Goal: Navigation & Orientation: Understand site structure

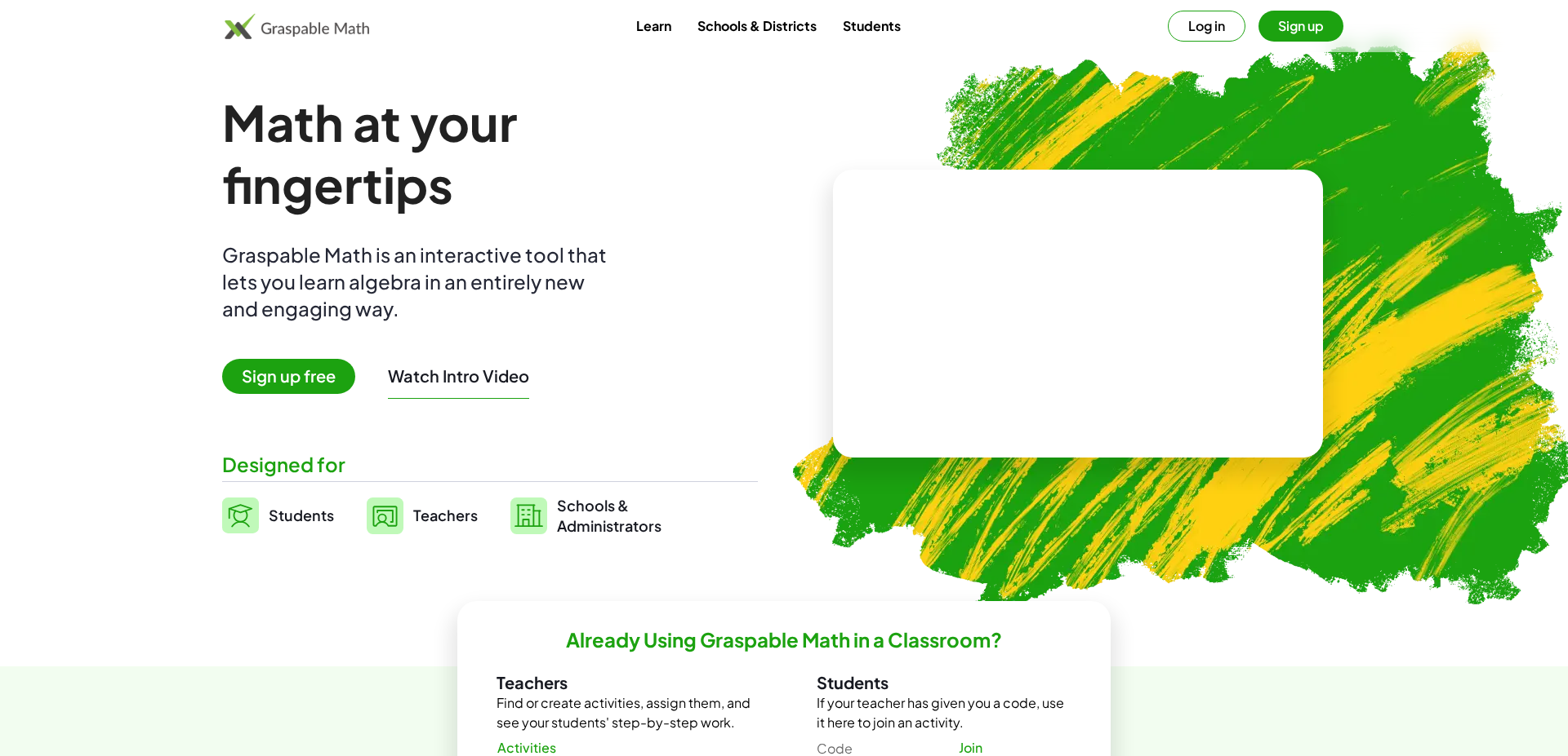
click at [851, 34] on link "Students" at bounding box center [872, 26] width 84 height 30
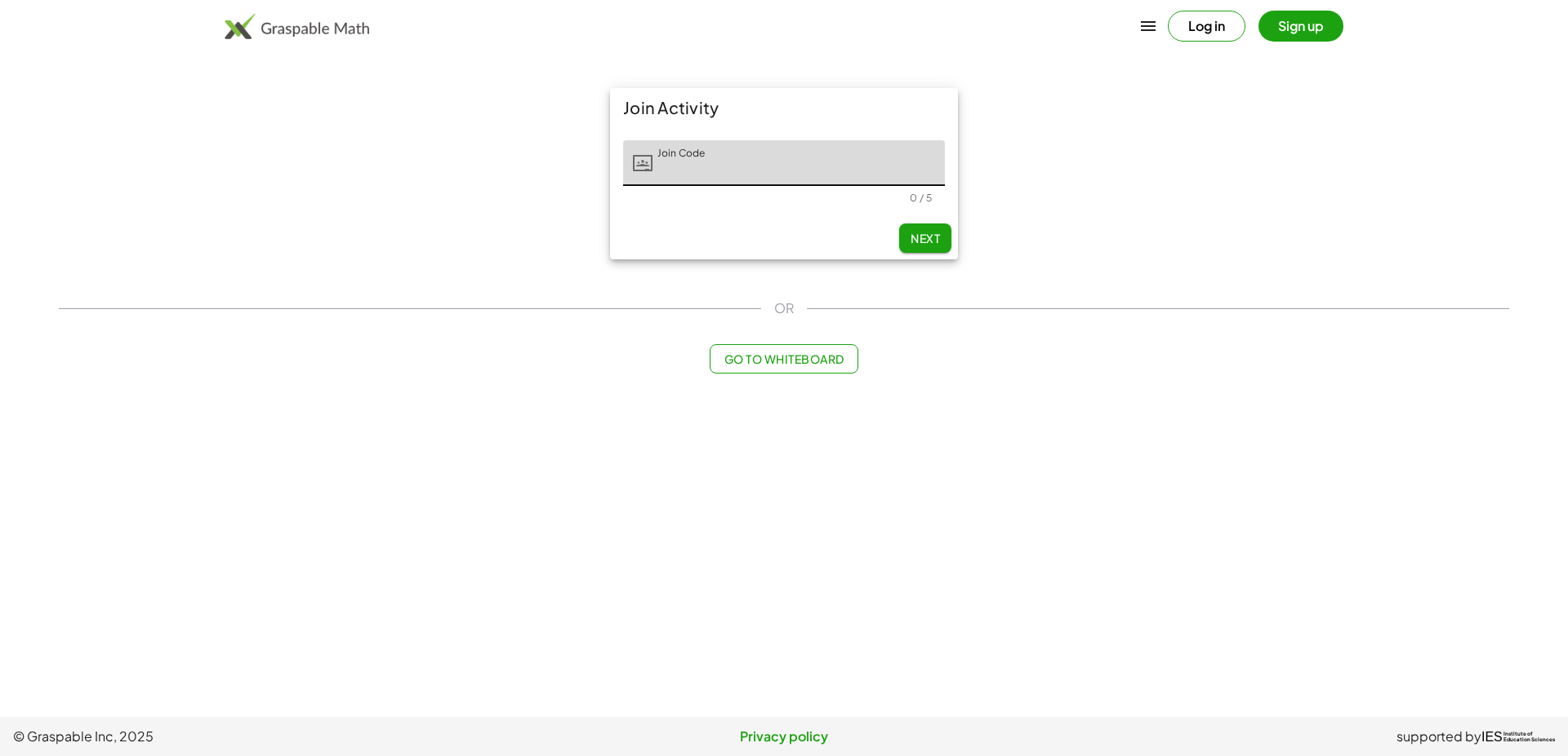
click at [335, 39] on div "Log in Sign up" at bounding box center [783, 26] width 1249 height 39
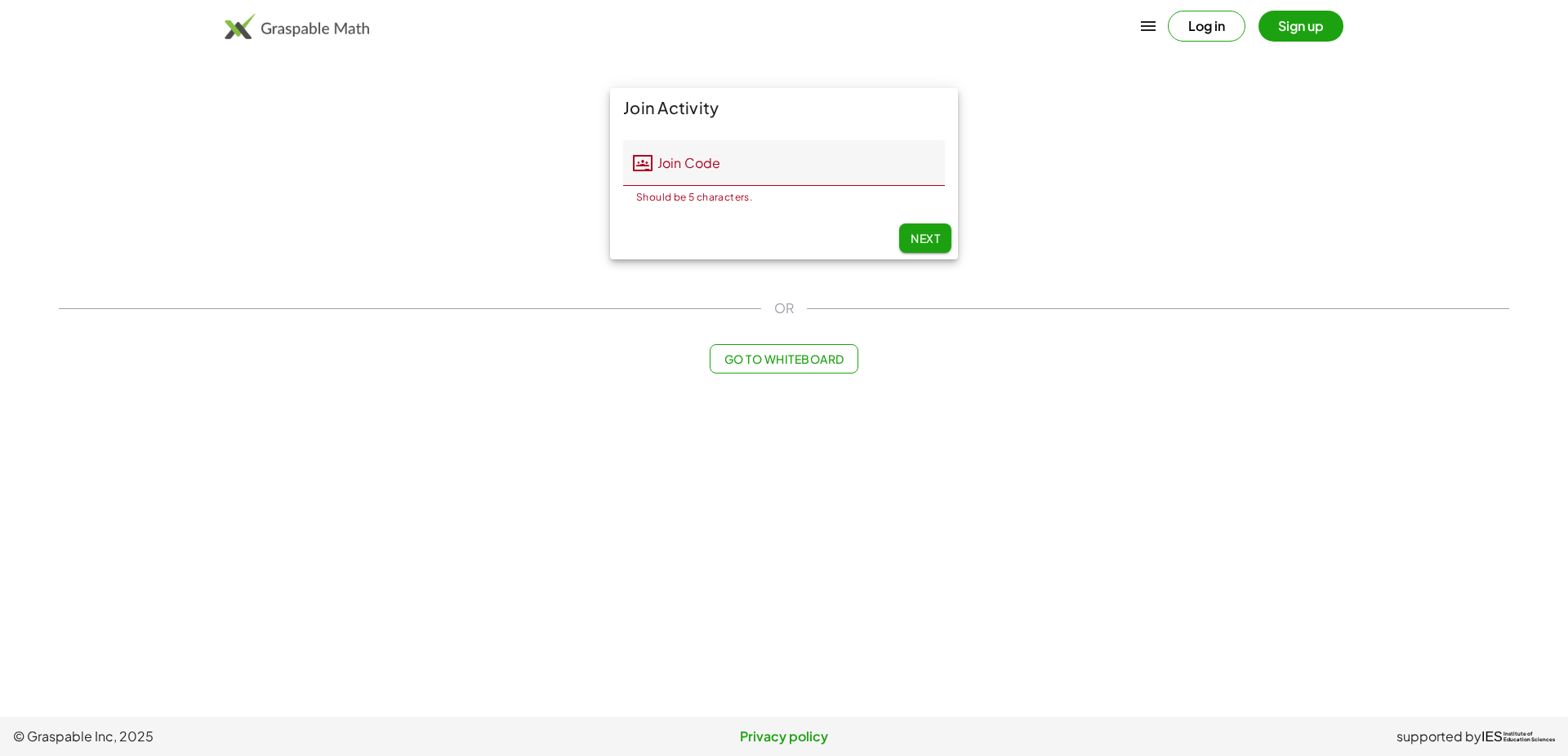
click at [241, 29] on img at bounding box center [297, 26] width 144 height 26
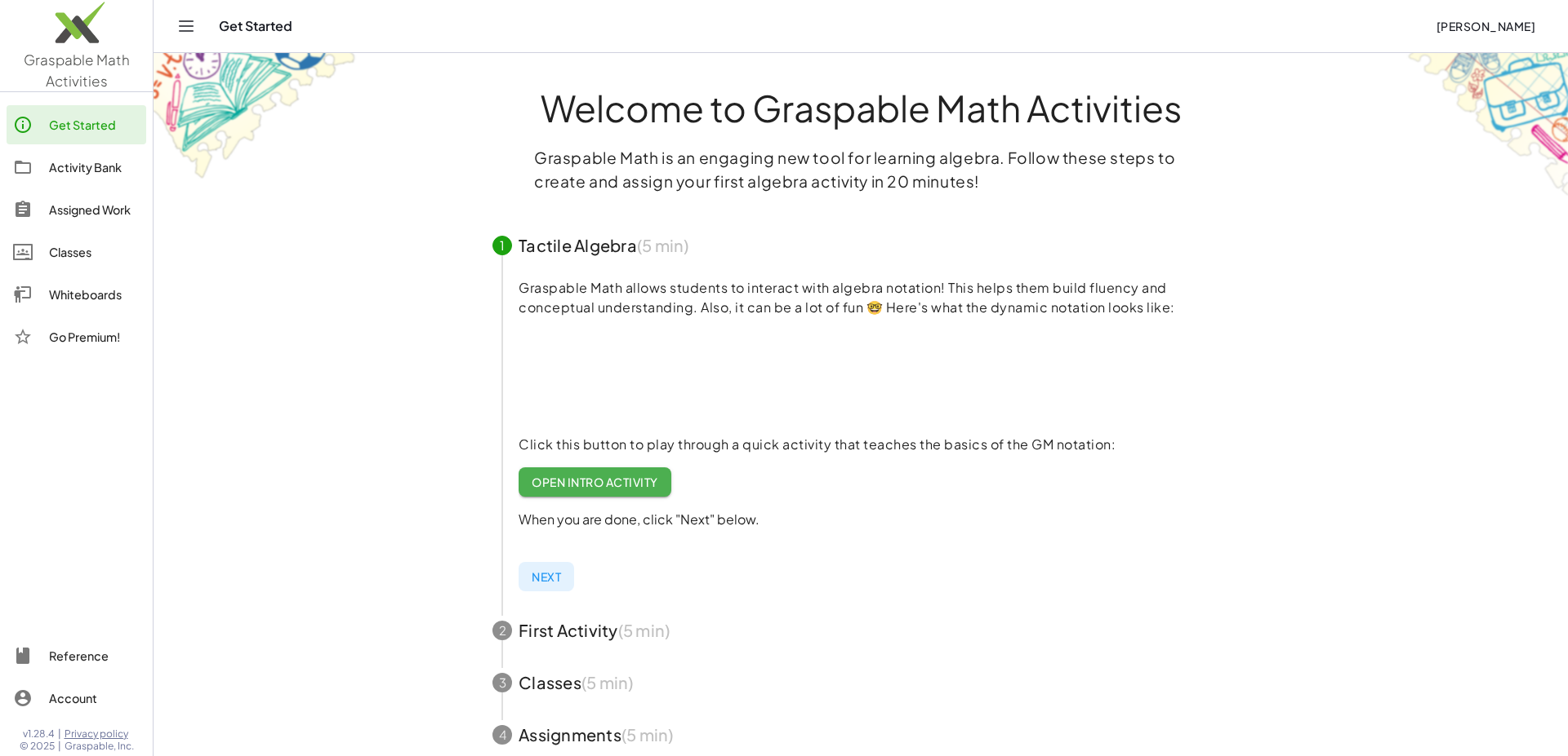
click at [102, 206] on div "Assigned Work" at bounding box center [94, 209] width 91 height 19
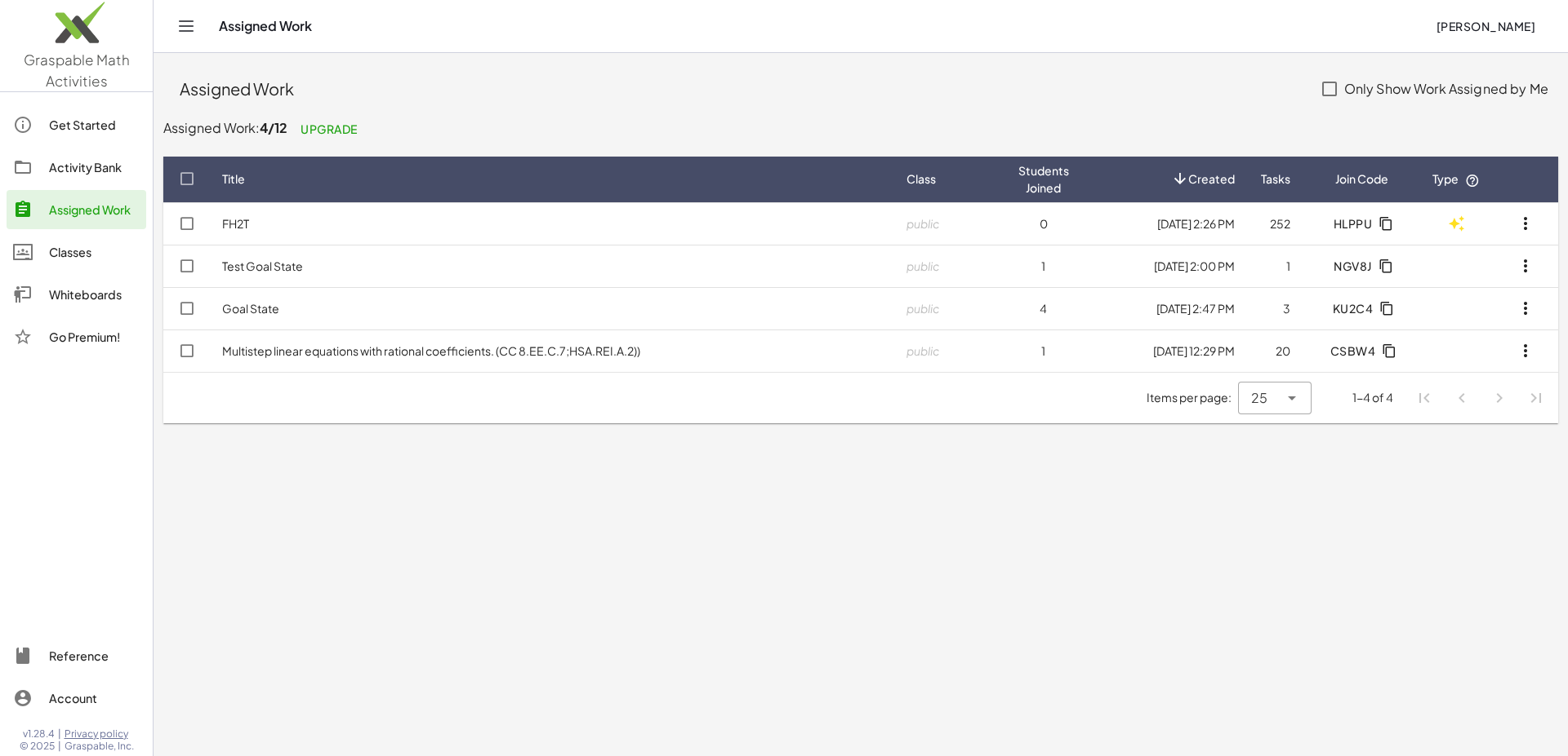
click at [65, 401] on div at bounding box center [76, 497] width 152 height 263
click at [73, 296] on div "Whiteboards" at bounding box center [94, 294] width 91 height 19
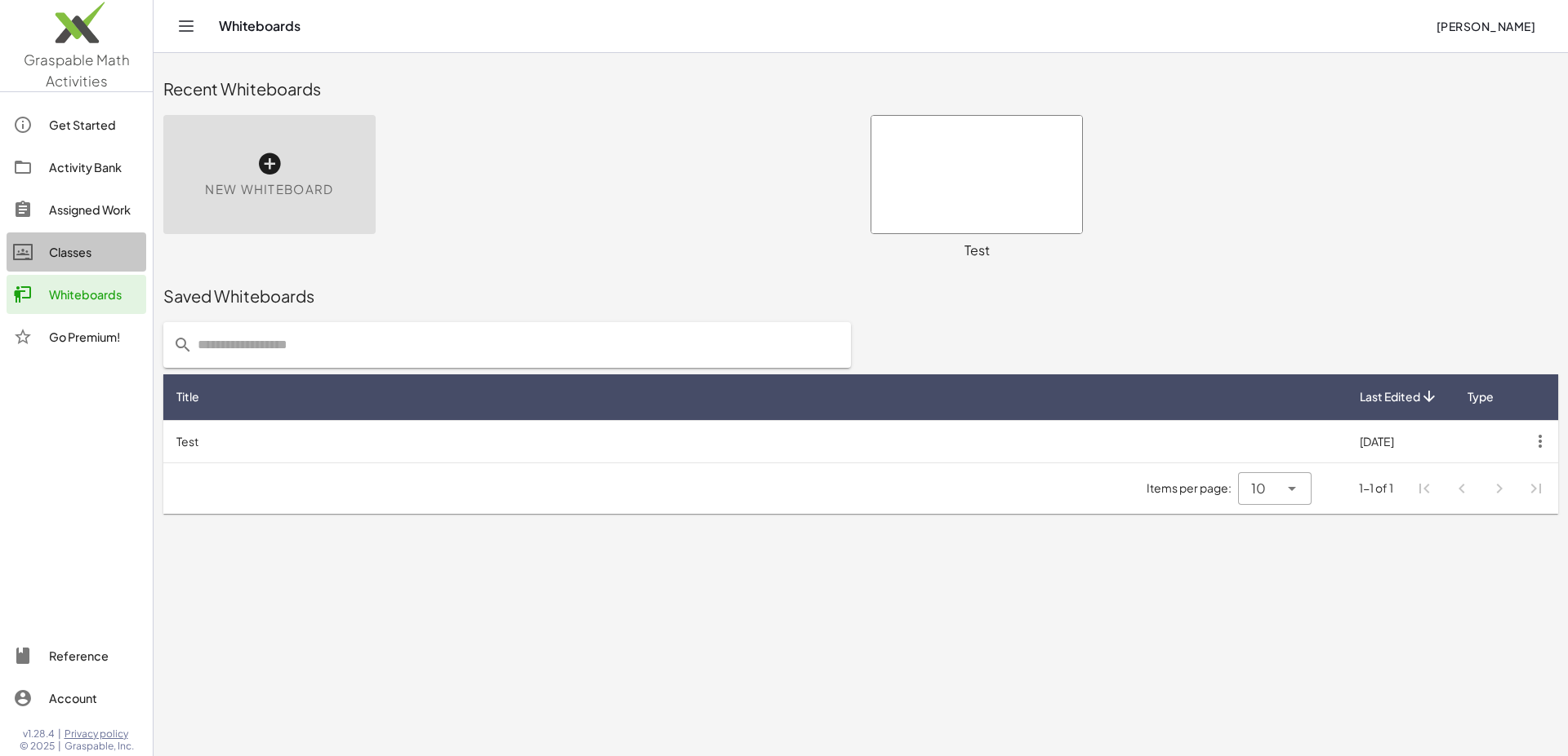
click at [77, 266] on link "Classes" at bounding box center [76, 251] width 140 height 39
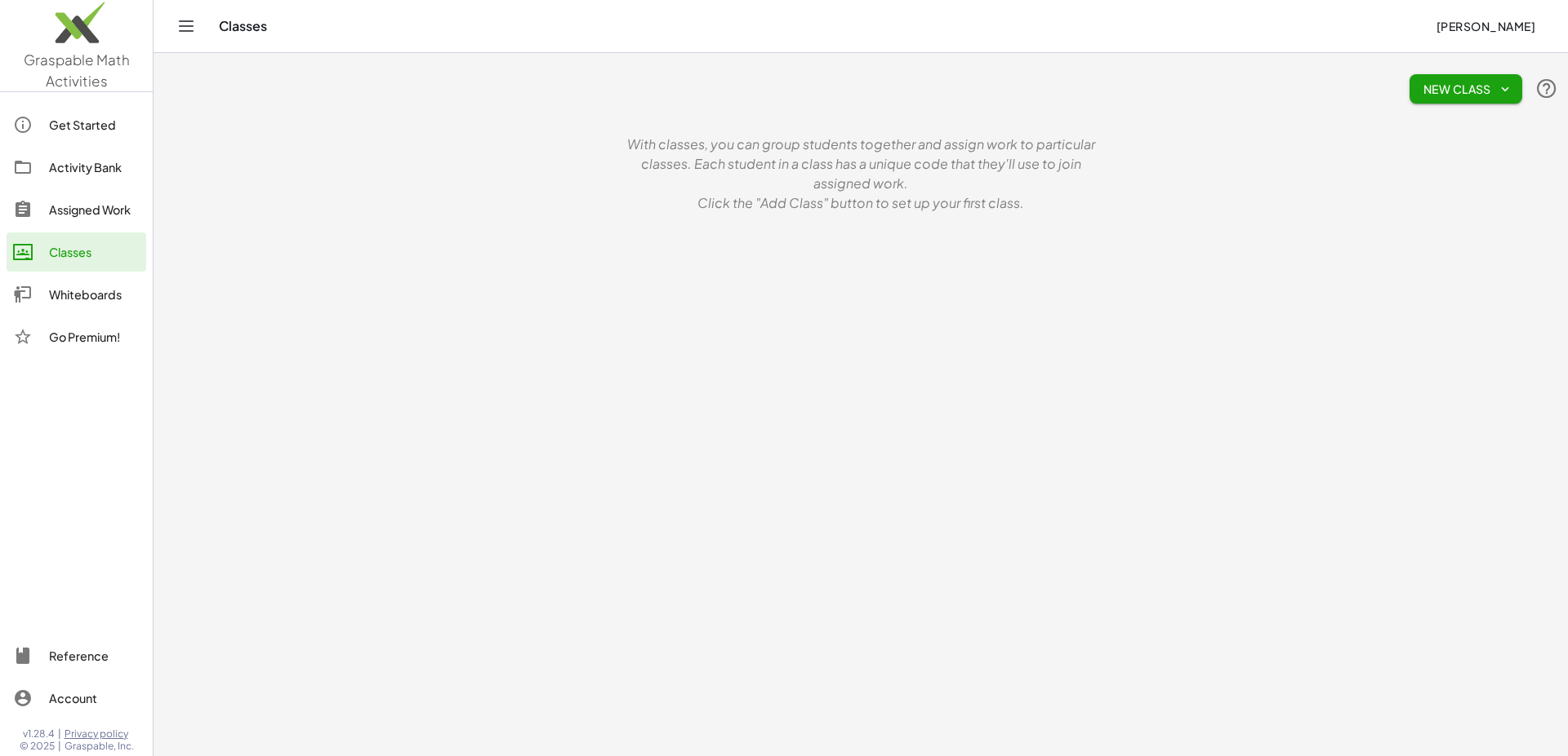
click at [83, 179] on link "Activity Bank" at bounding box center [76, 167] width 140 height 39
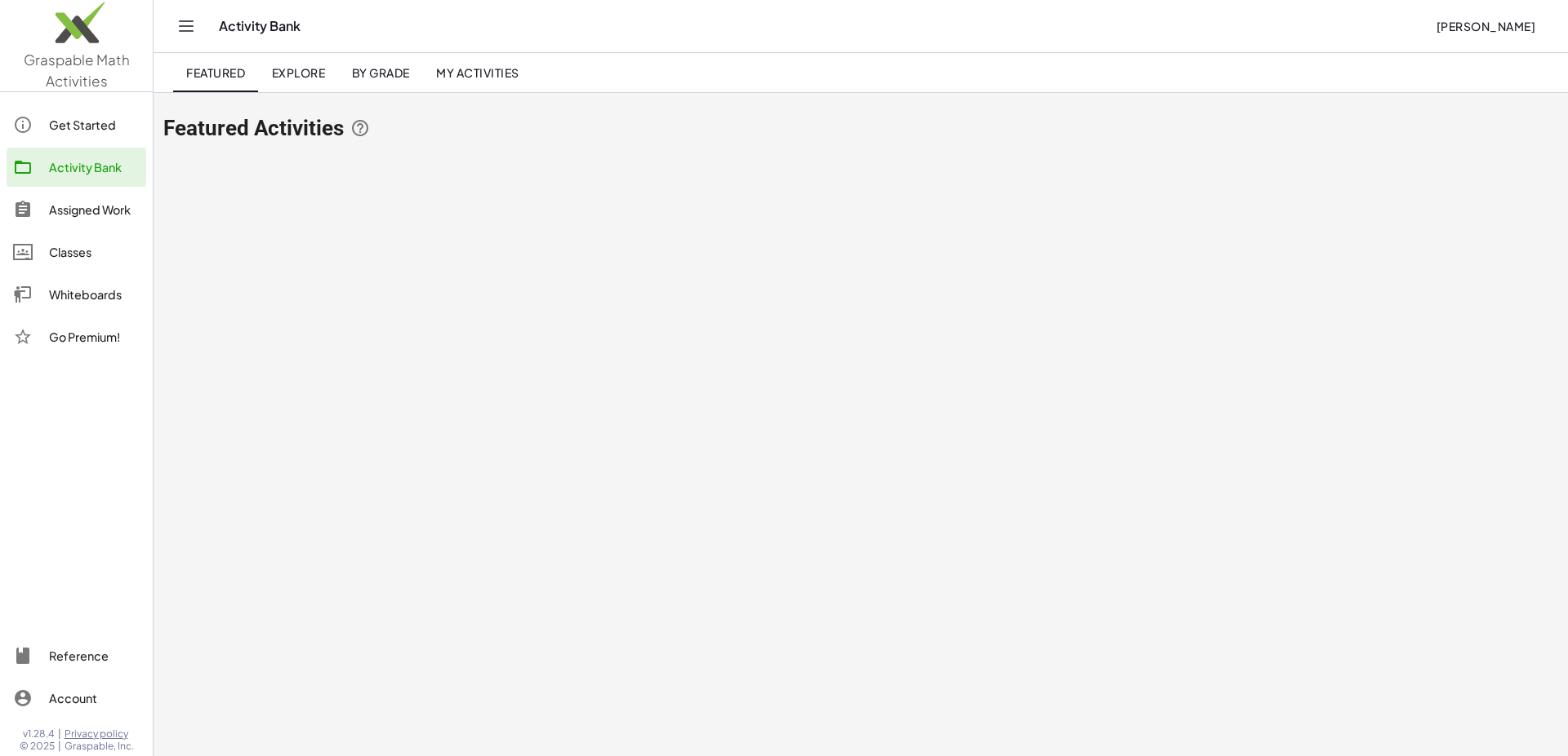
click at [92, 122] on div "Get Started" at bounding box center [94, 124] width 91 height 19
